Goal: Book appointment/travel/reservation

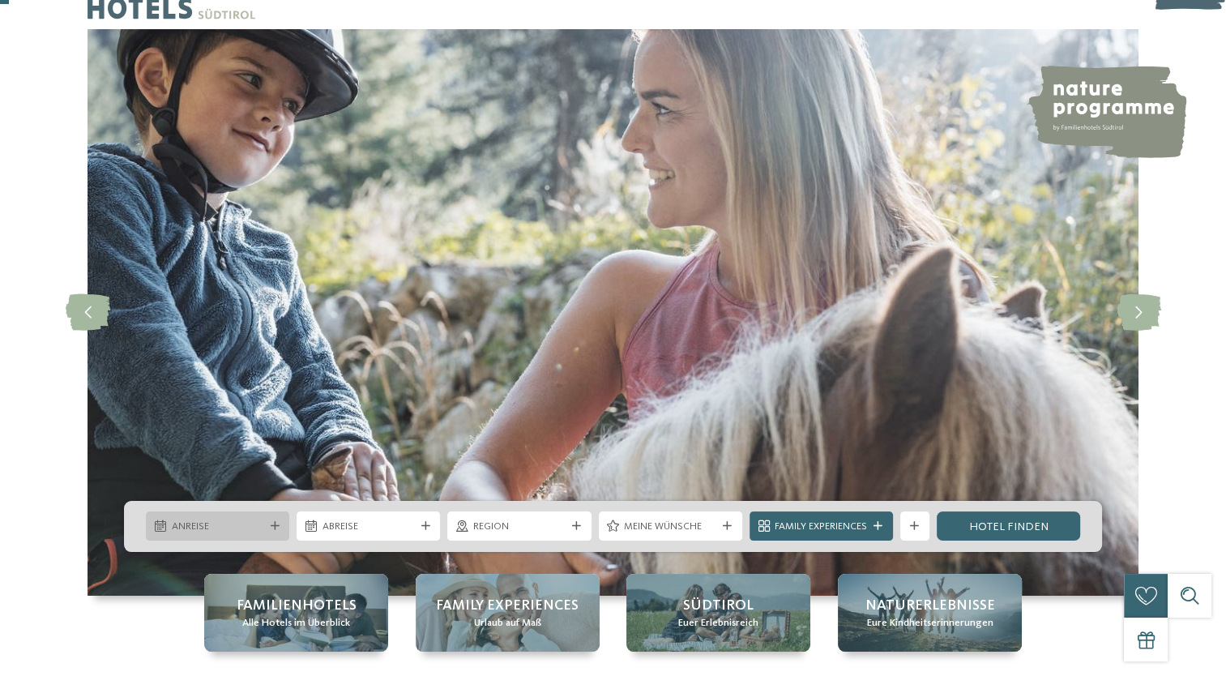
scroll to position [44, 0]
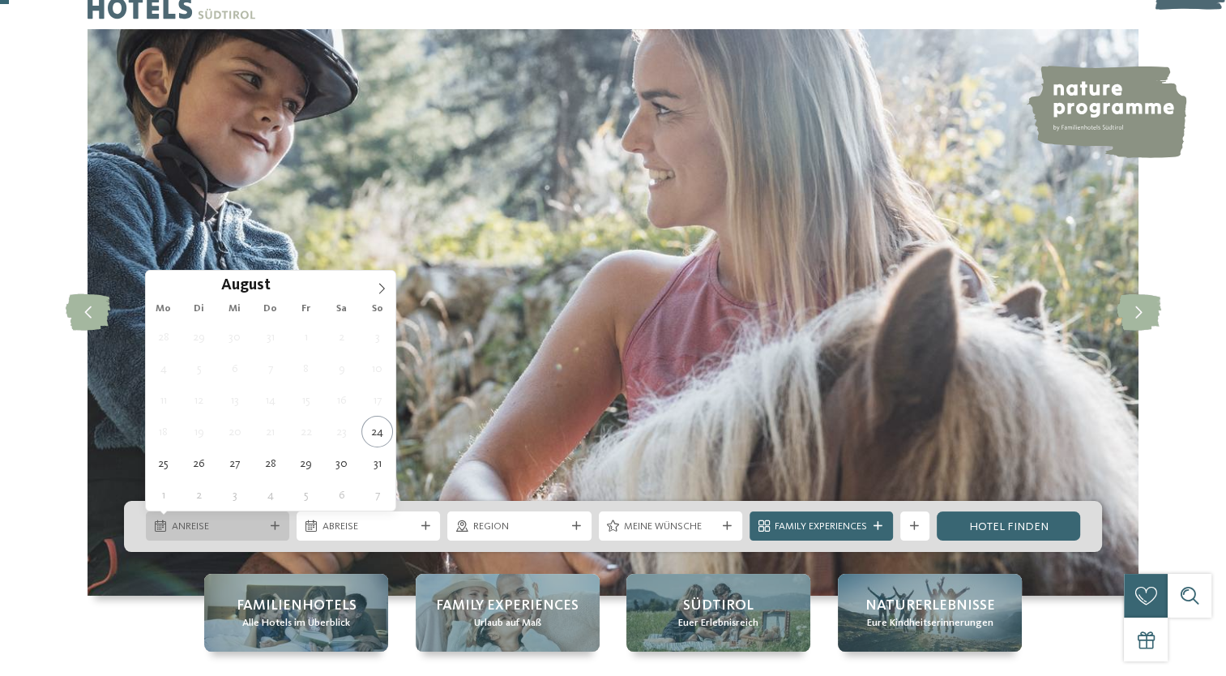
click at [272, 520] on div "Anreise" at bounding box center [217, 525] width 143 height 29
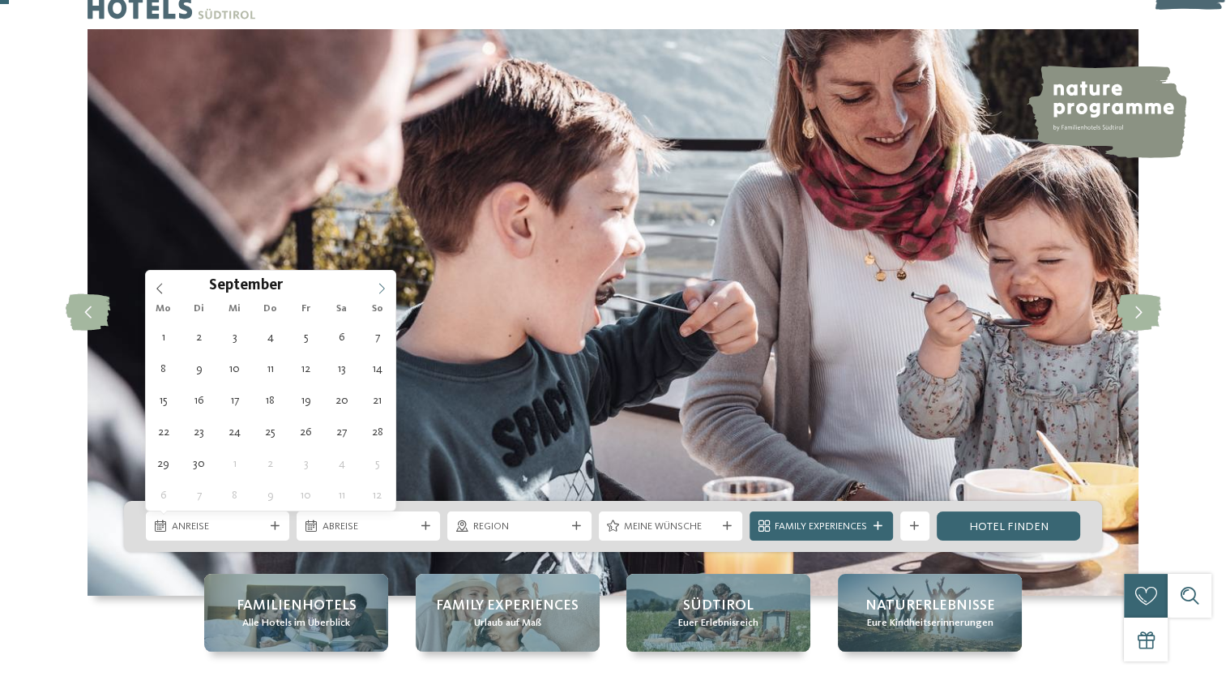
click at [382, 286] on icon at bounding box center [381, 288] width 11 height 11
type div "[DATE]"
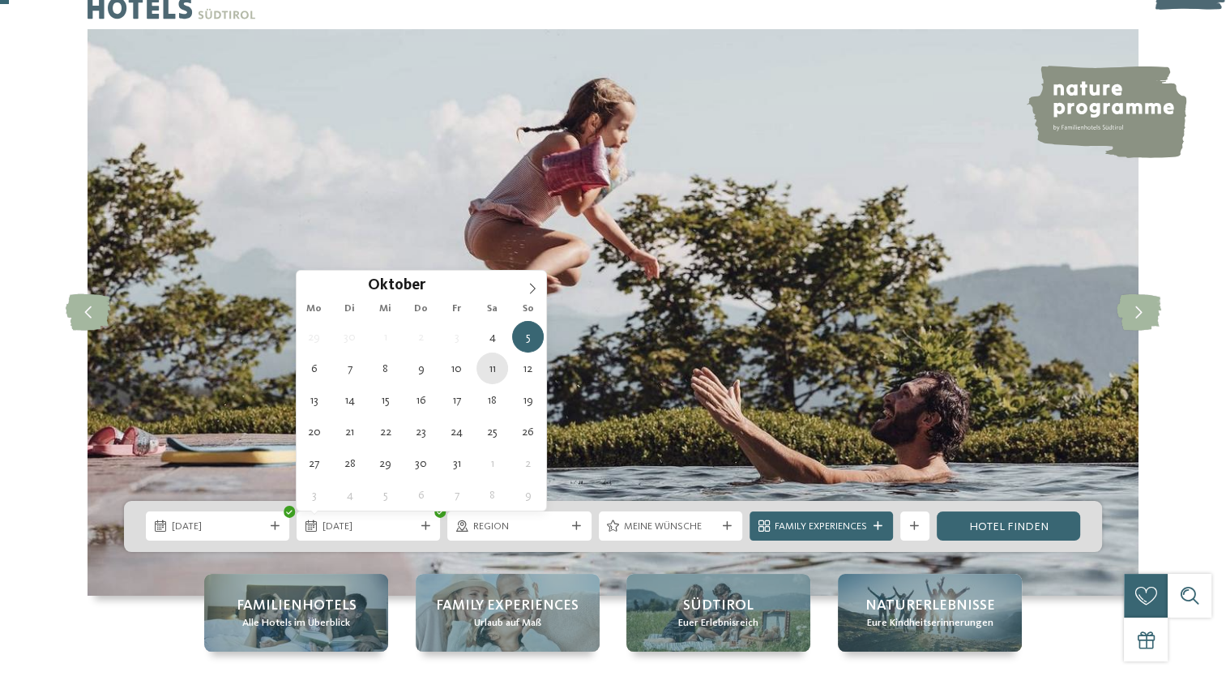
type div "[DATE]"
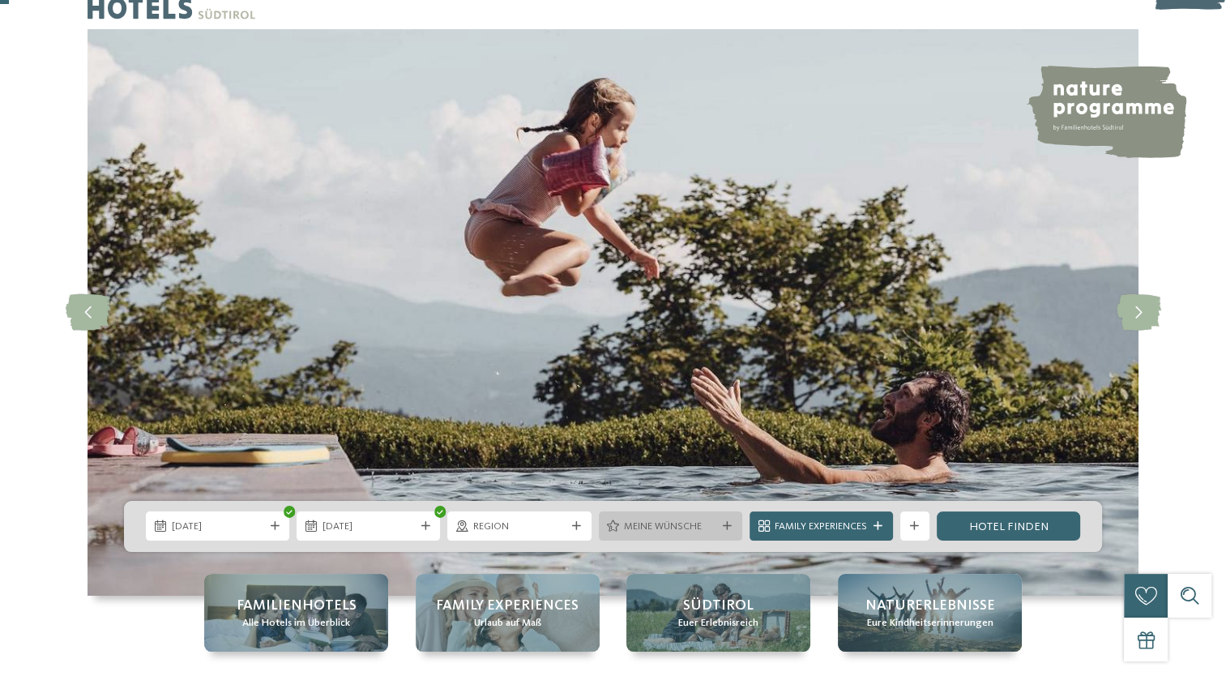
click at [639, 528] on span "Meine Wünsche" at bounding box center [670, 527] width 92 height 15
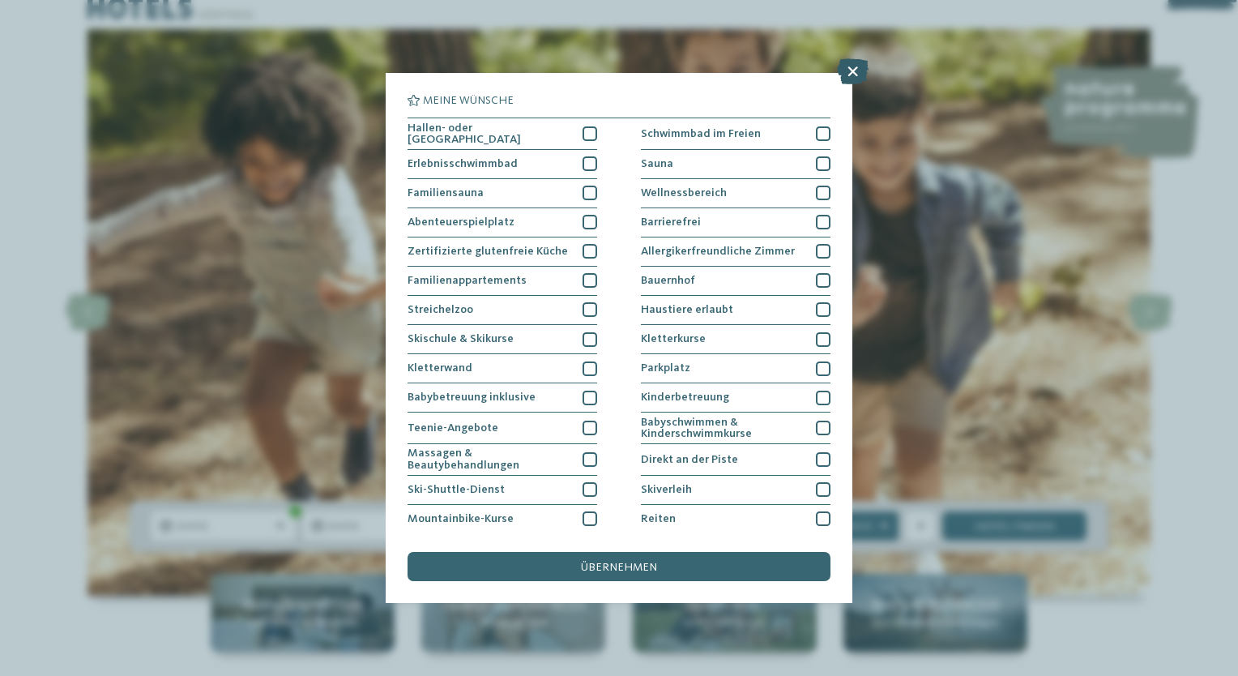
click at [851, 73] on icon at bounding box center [853, 71] width 32 height 26
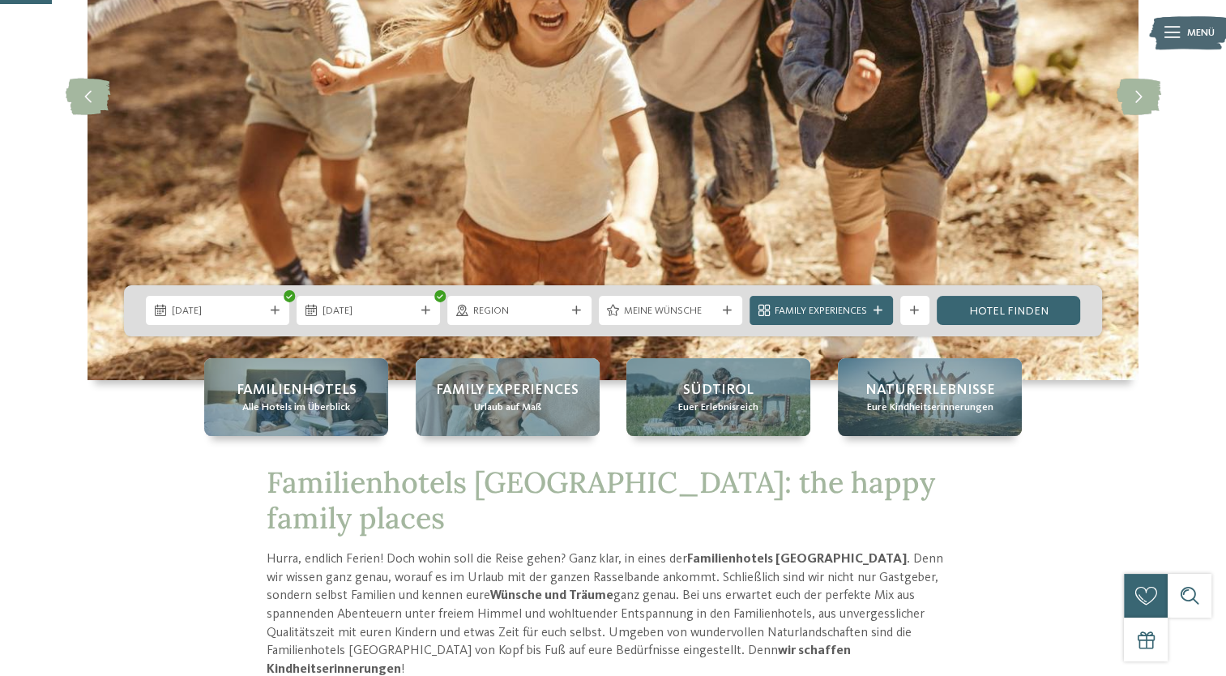
scroll to position [265, 0]
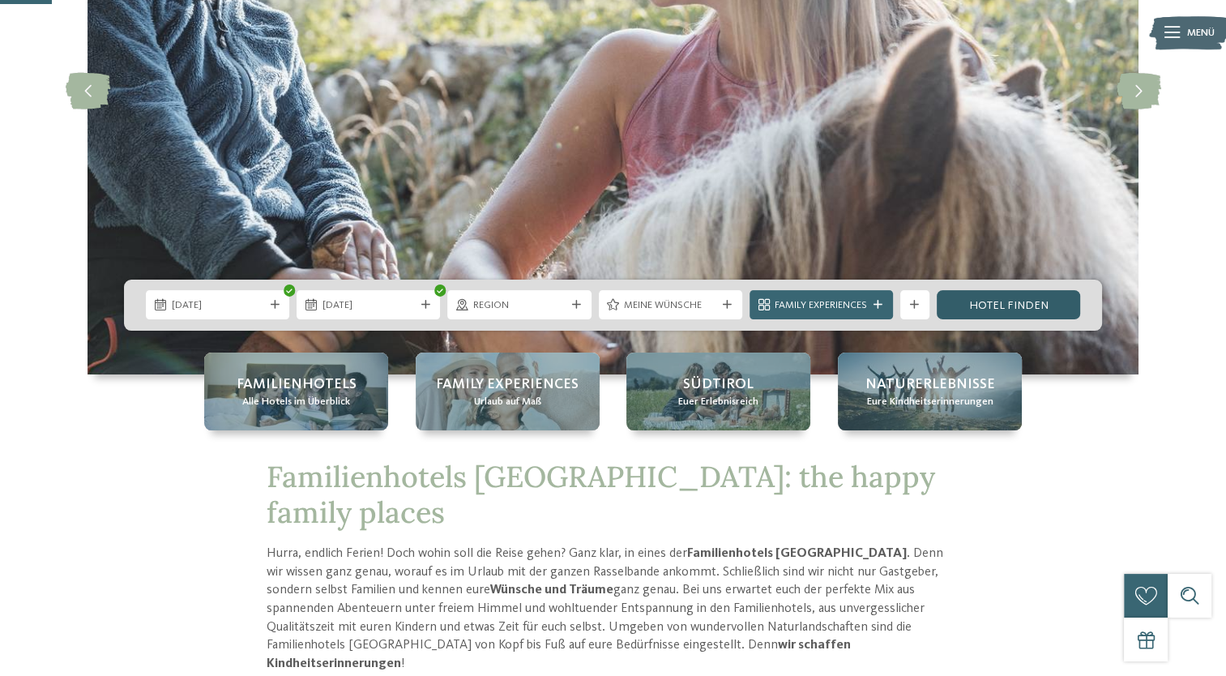
click at [960, 304] on link "Hotel finden" at bounding box center [1008, 304] width 143 height 29
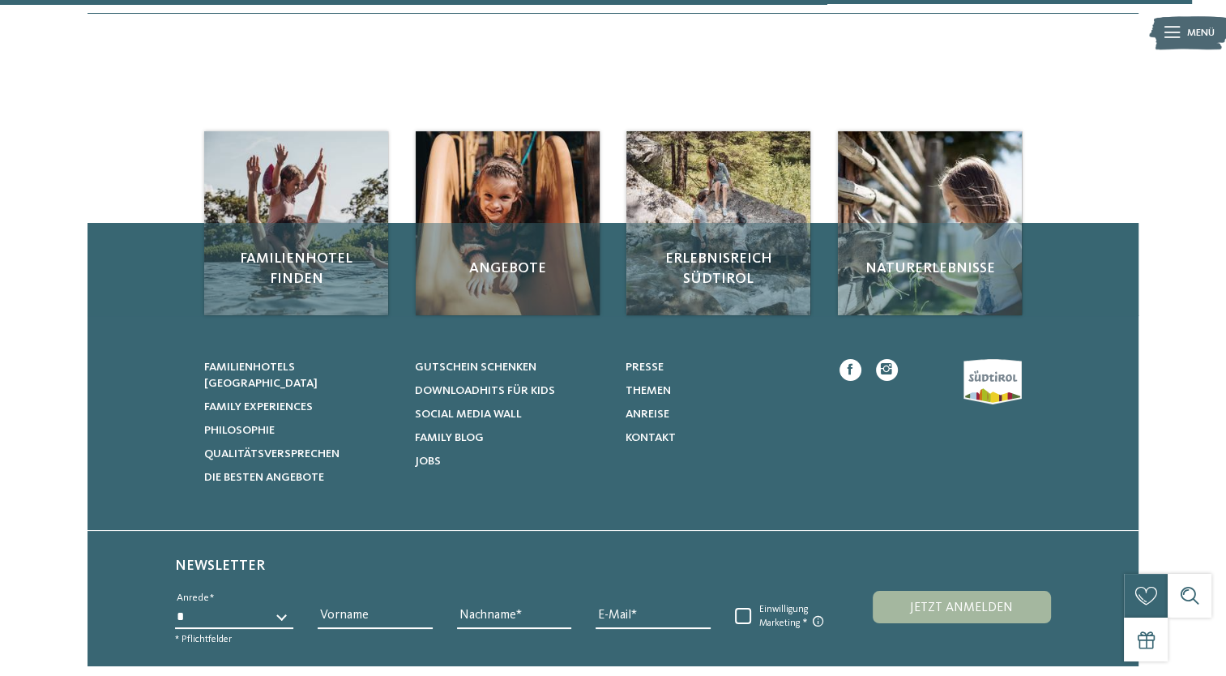
scroll to position [4016, 0]
